Goal: Information Seeking & Learning: Learn about a topic

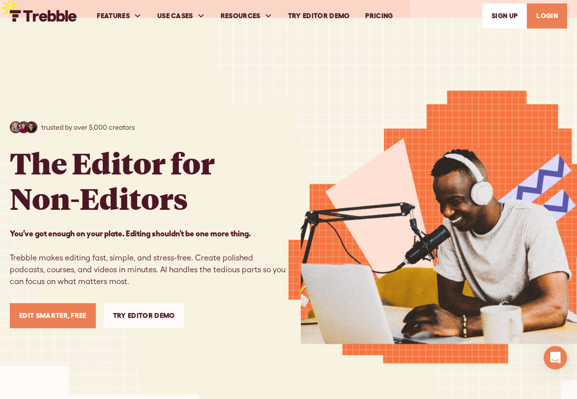
click at [384, 18] on link "PRICING" at bounding box center [378, 16] width 43 height 34
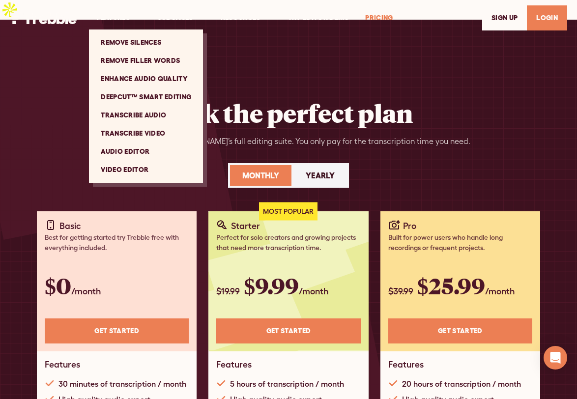
click at [143, 169] on link "Video Editor" at bounding box center [146, 170] width 106 height 18
